Goal: Transaction & Acquisition: Purchase product/service

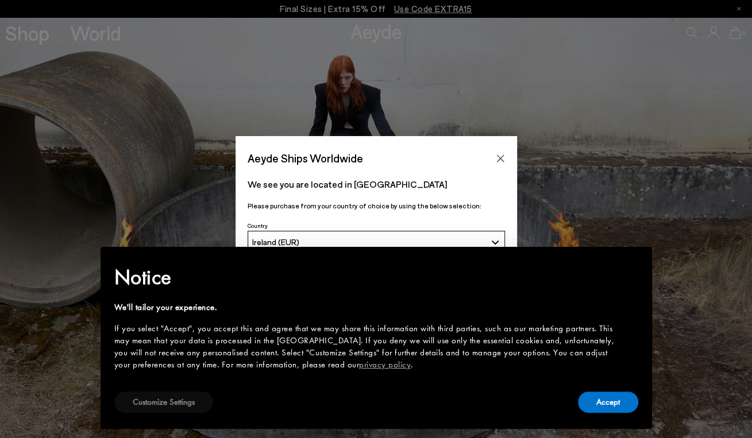
click at [198, 400] on button "Customize Settings" at bounding box center [163, 402] width 99 height 21
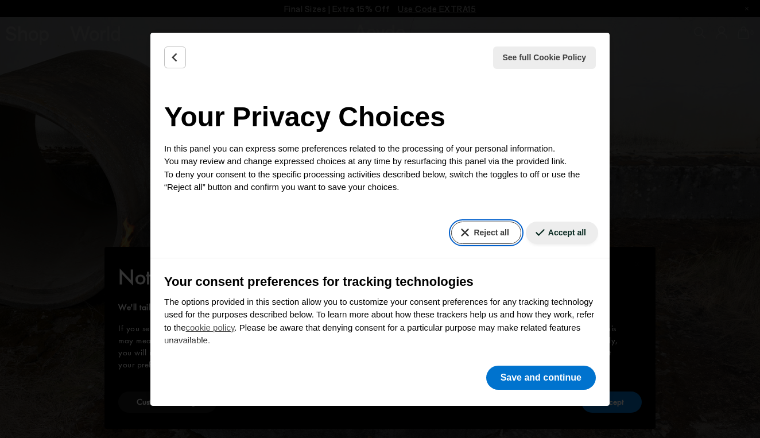
click at [487, 225] on button "Reject all" at bounding box center [485, 233] width 69 height 22
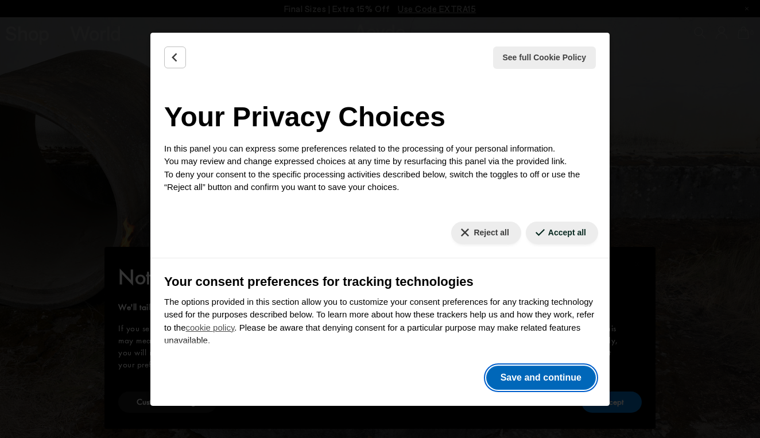
click at [532, 371] on button "Save and continue" at bounding box center [541, 378] width 110 height 24
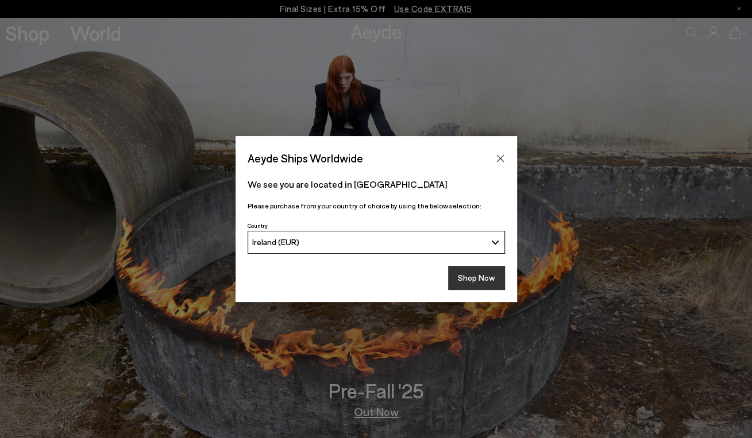
click at [479, 274] on button "Shop Now" at bounding box center [476, 278] width 57 height 24
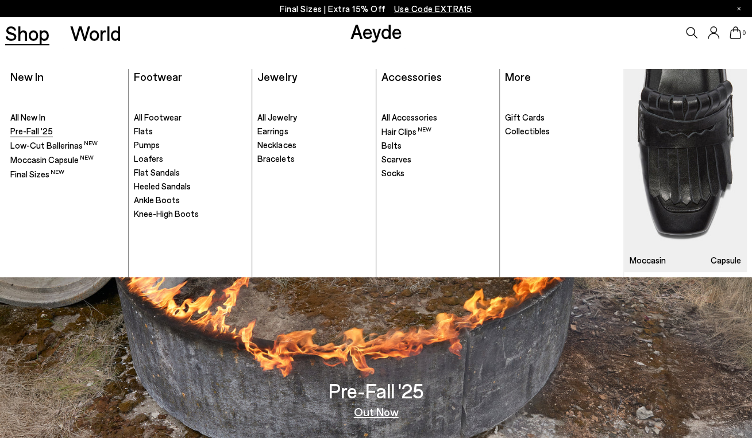
click at [39, 126] on span "Pre-Fall '25" at bounding box center [31, 131] width 42 height 10
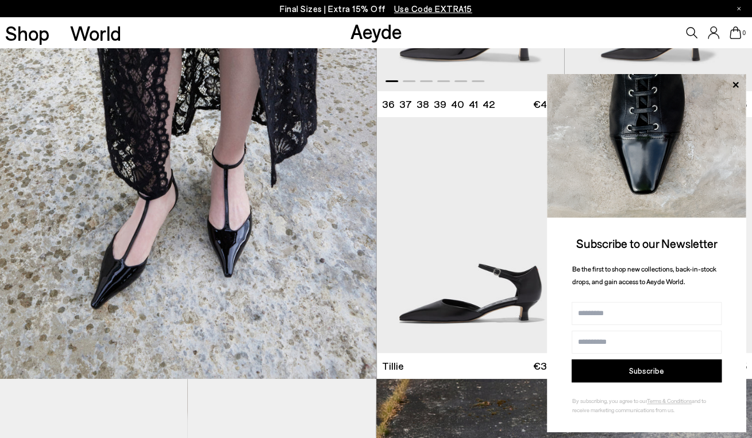
scroll to position [2058, 0]
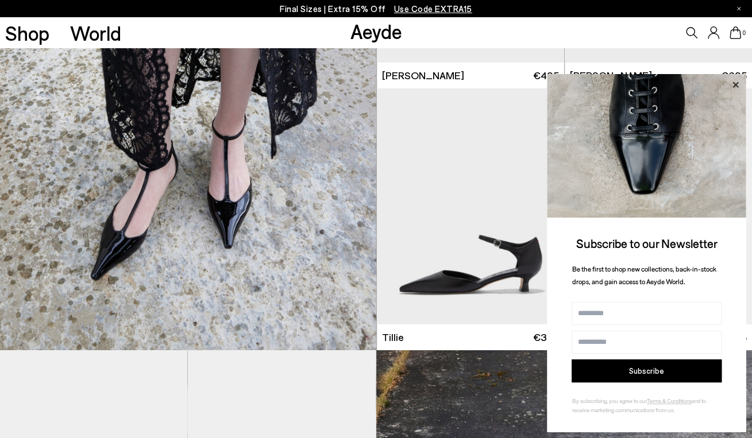
click at [733, 83] on icon at bounding box center [735, 85] width 6 height 6
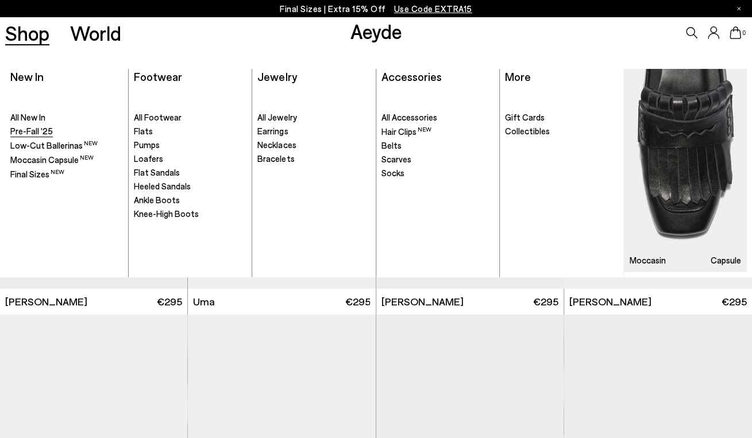
scroll to position [6275, 0]
click at [22, 171] on span "Final Sizes" at bounding box center [29, 174] width 39 height 10
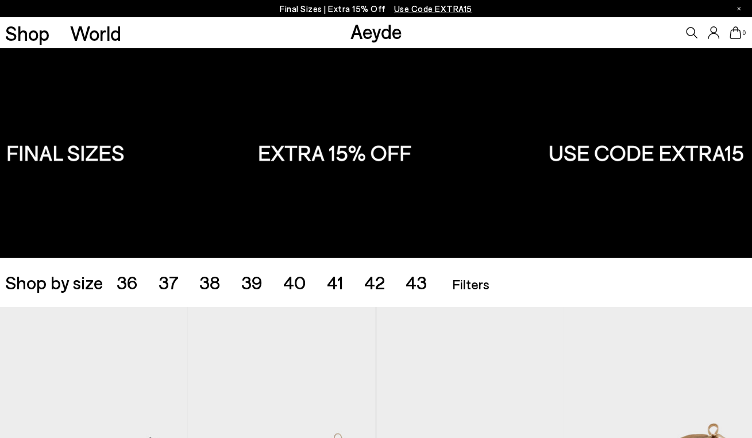
click at [219, 293] on span "38" at bounding box center [209, 282] width 21 height 22
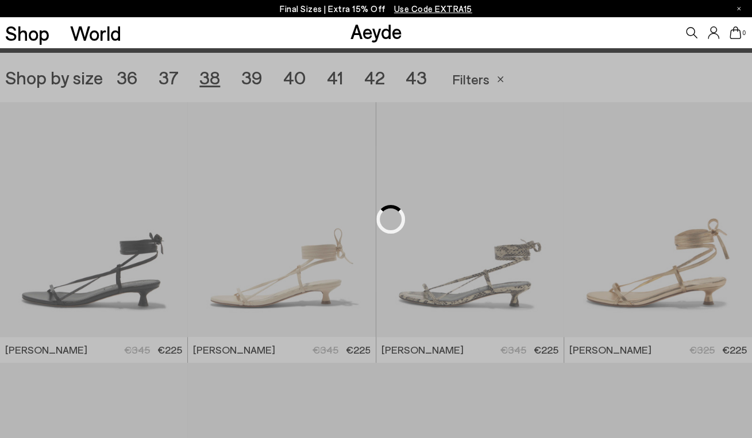
scroll to position [209, 0]
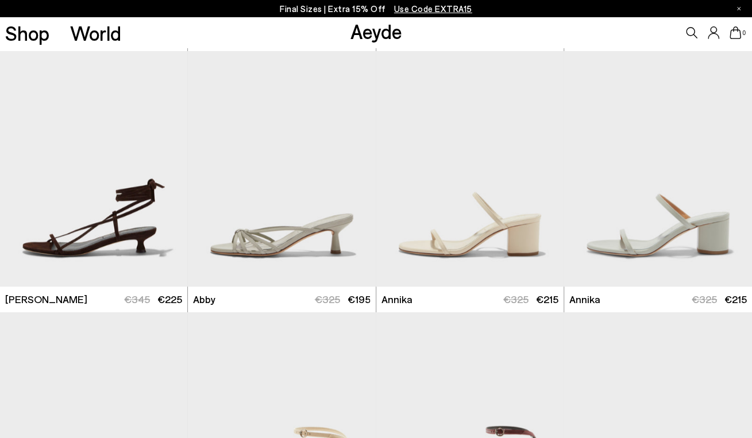
scroll to position [524, 0]
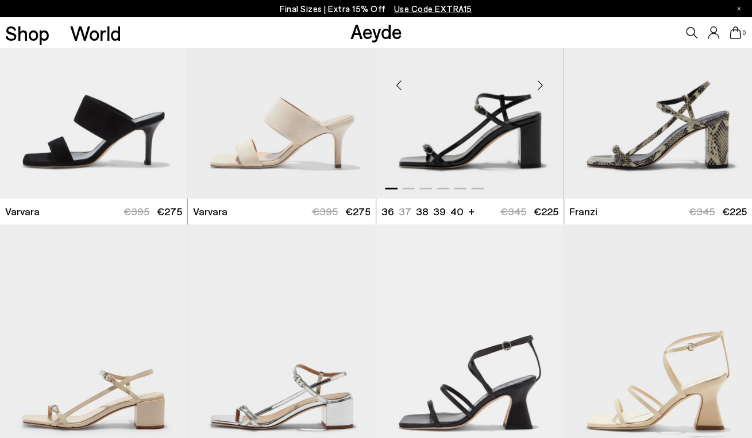
scroll to position [1918, 0]
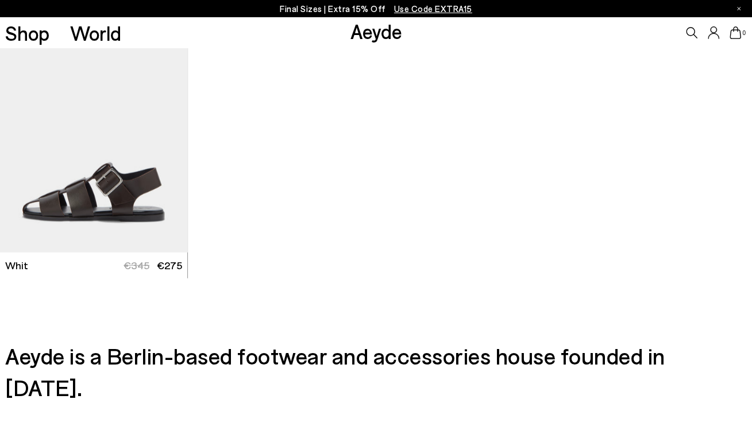
scroll to position [3702, 0]
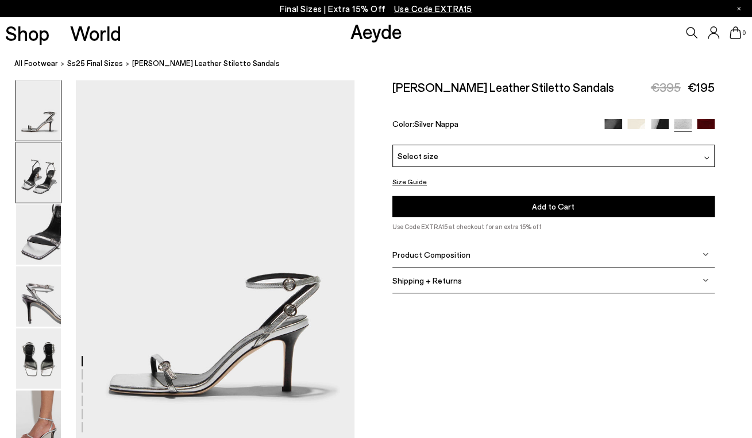
drag, startPoint x: 52, startPoint y: 167, endPoint x: 49, endPoint y: 172, distance: 5.9
click at [52, 167] on img at bounding box center [38, 172] width 45 height 60
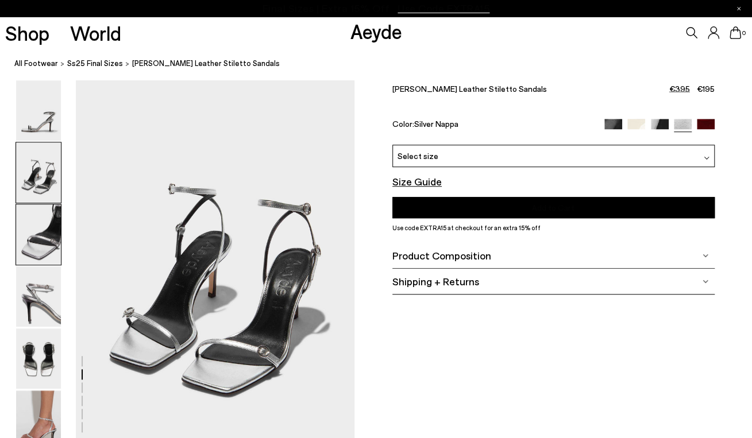
click at [41, 215] on img at bounding box center [38, 234] width 45 height 60
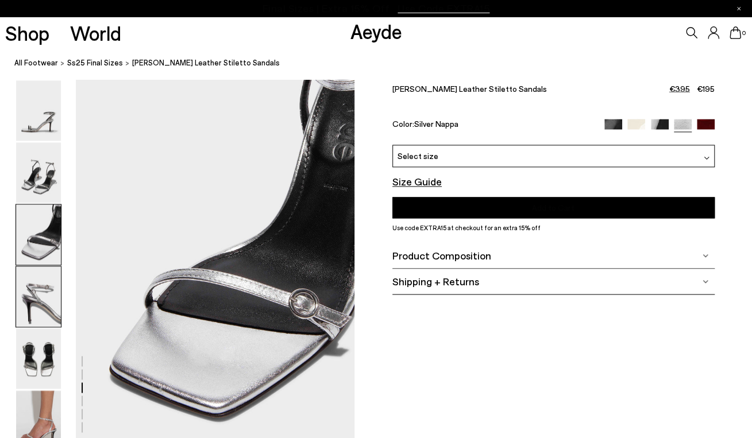
click at [42, 273] on img at bounding box center [38, 296] width 45 height 60
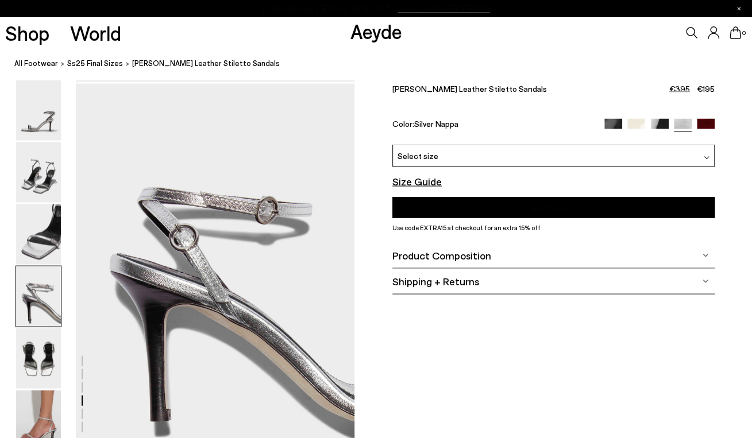
scroll to position [1121, 0]
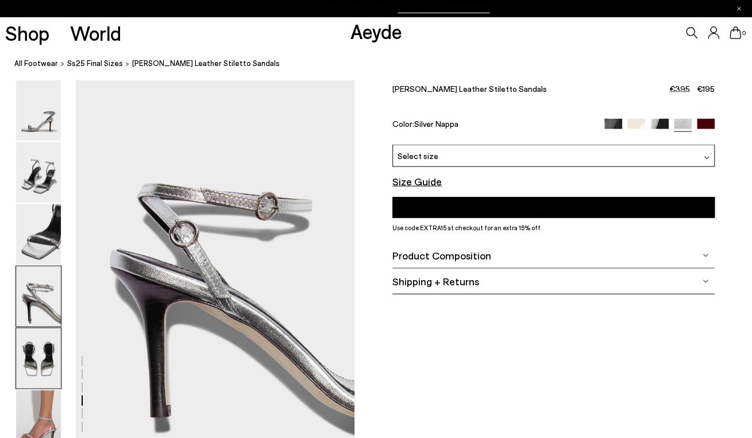
click at [48, 329] on img at bounding box center [38, 358] width 45 height 60
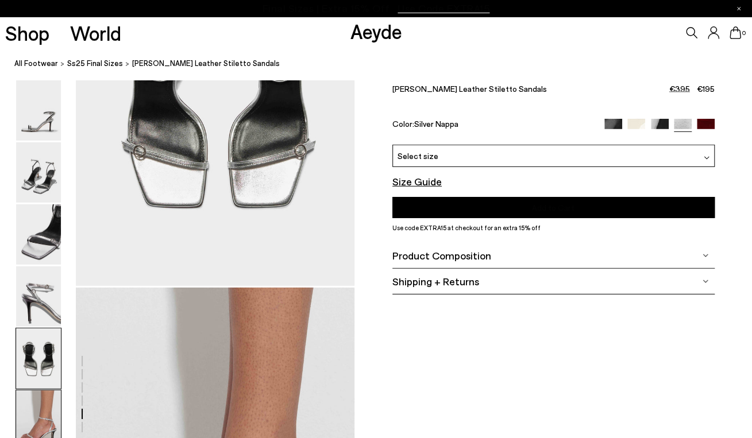
click at [42, 405] on img at bounding box center [38, 420] width 45 height 60
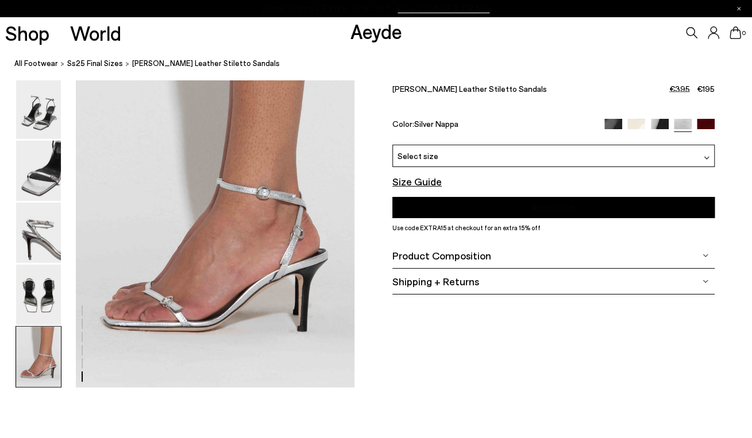
scroll to position [1946, 0]
